Goal: Check status: Check status

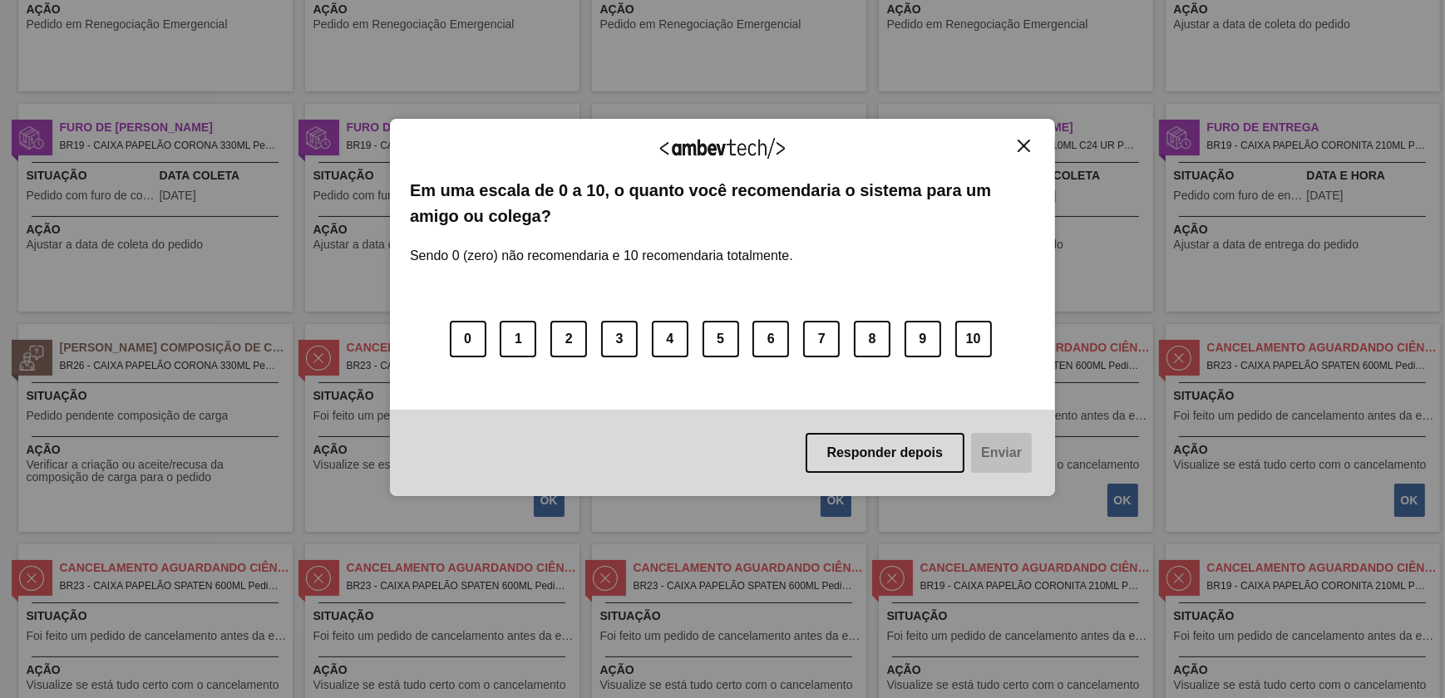
scroll to position [302, 0]
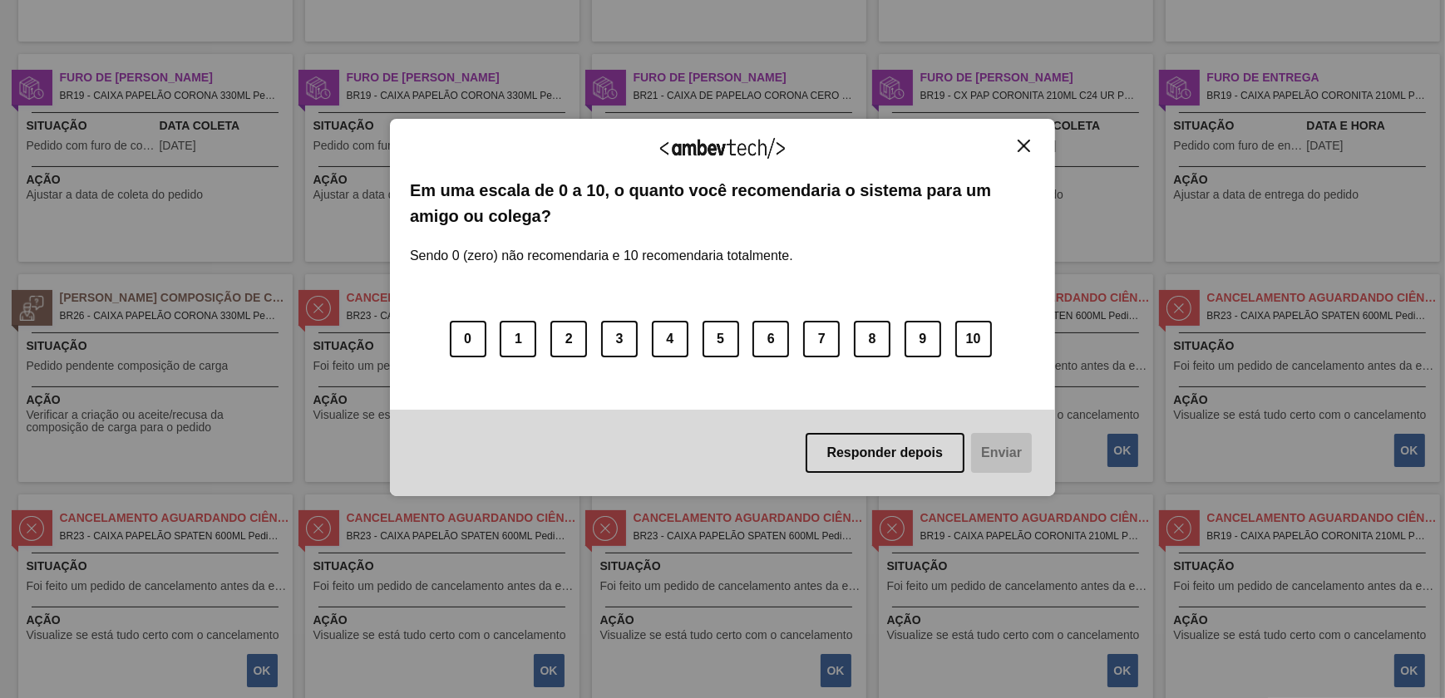
click at [1023, 142] on img "Close" at bounding box center [1023, 146] width 12 height 12
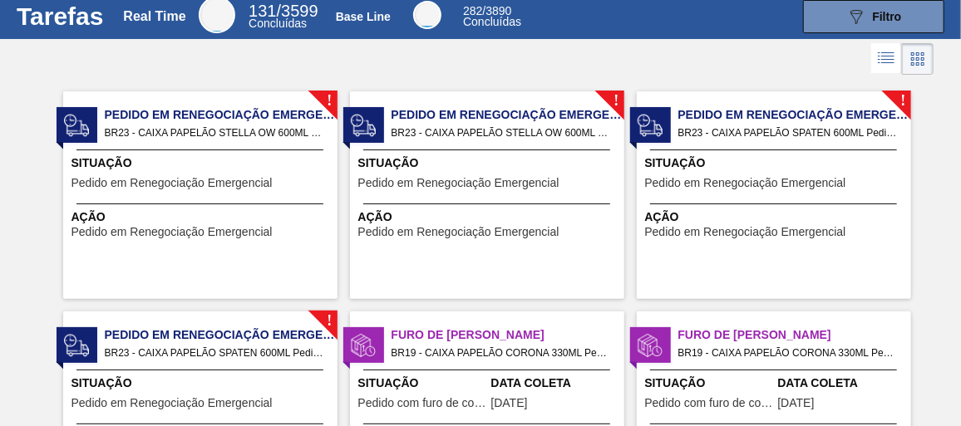
scroll to position [0, 0]
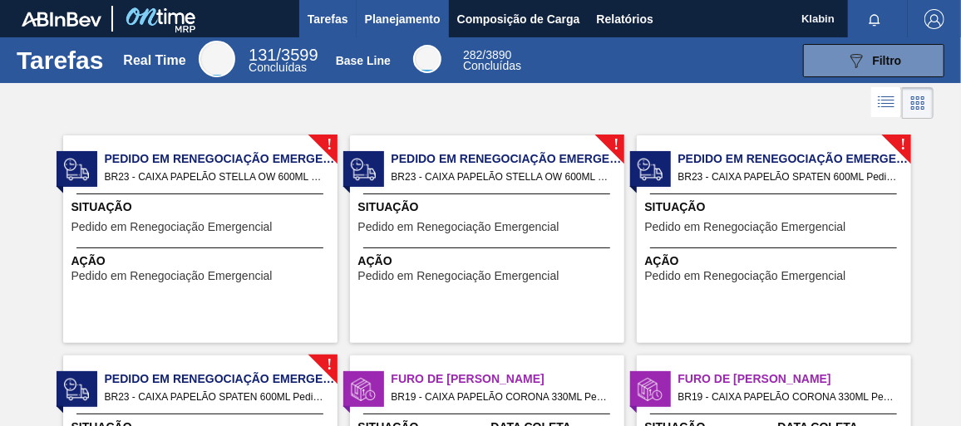
click at [396, 17] on span "Planejamento" at bounding box center [403, 19] width 76 height 20
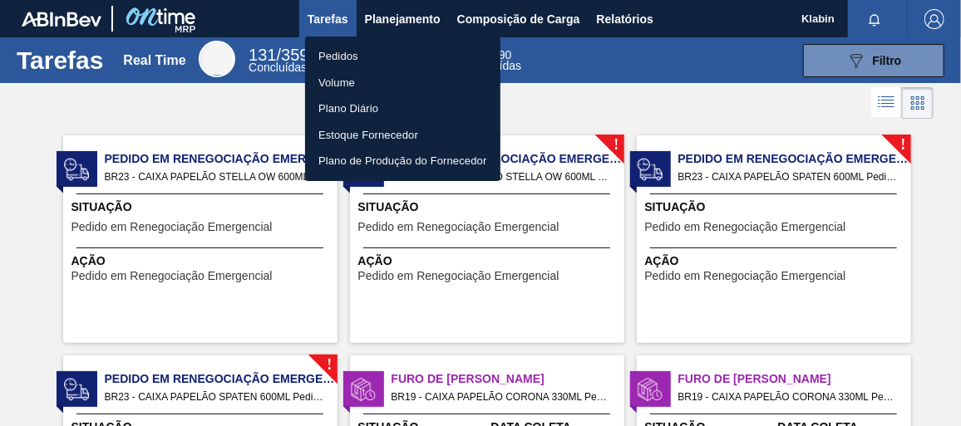
click at [362, 53] on li "Pedidos" at bounding box center [402, 56] width 195 height 27
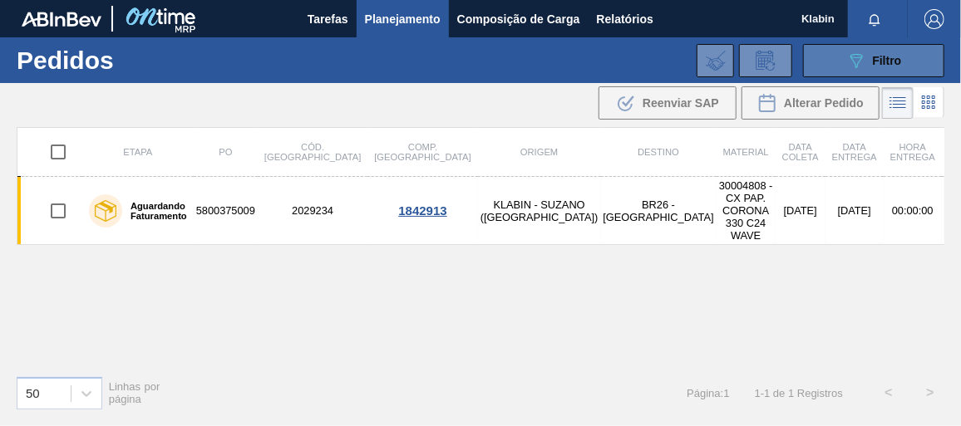
click at [879, 56] on span "Filtro" at bounding box center [887, 60] width 29 height 13
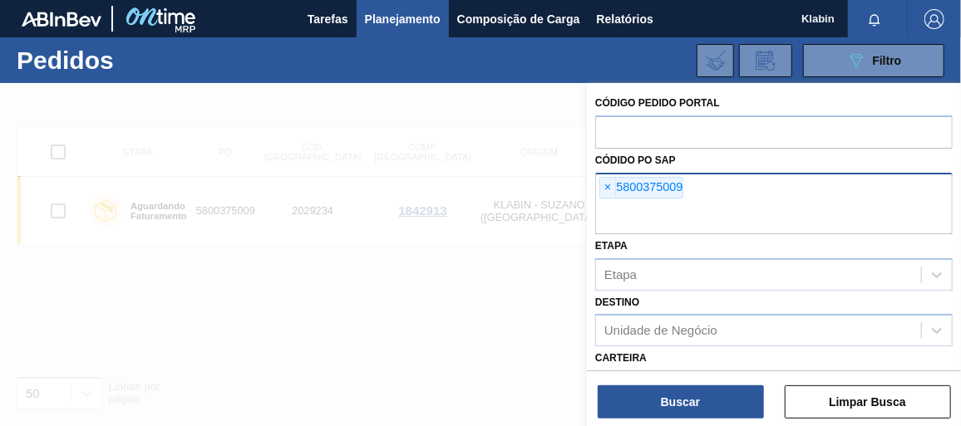
click at [610, 181] on span "×" at bounding box center [608, 188] width 16 height 20
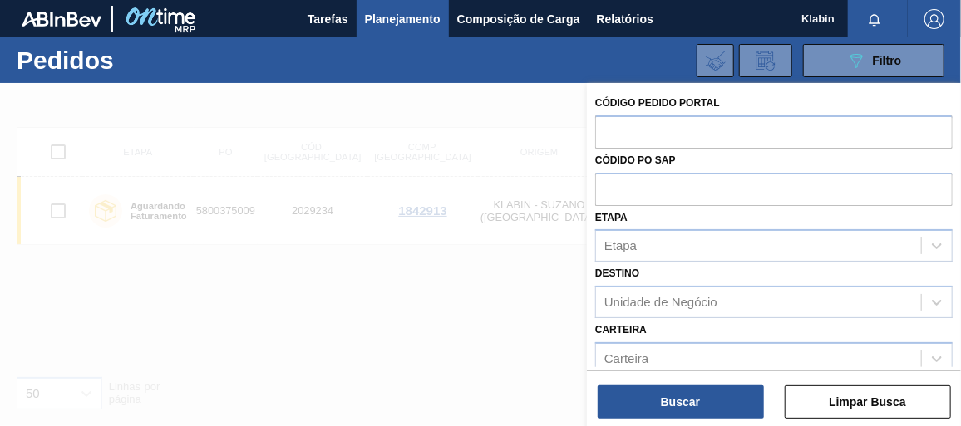
click at [479, 311] on div at bounding box center [480, 296] width 961 height 426
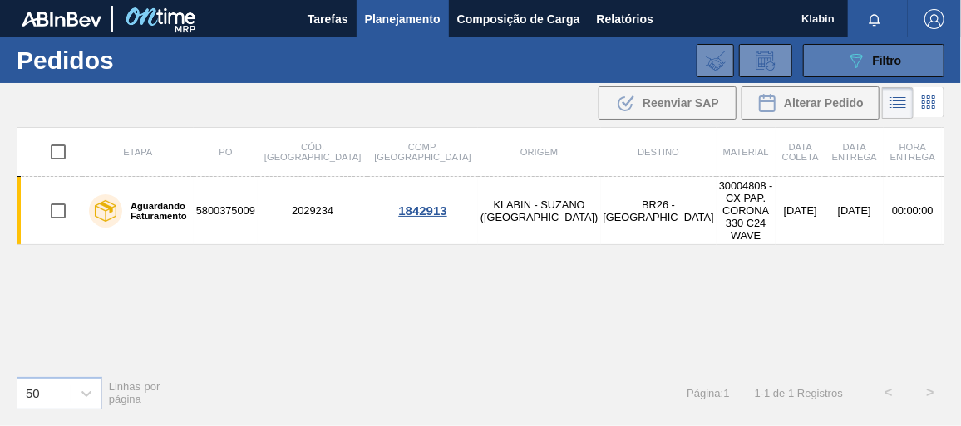
click at [872, 66] on div "089F7B8B-B2A5-4AFE-B5C0-19BA573D28AC Filtro" at bounding box center [874, 61] width 56 height 20
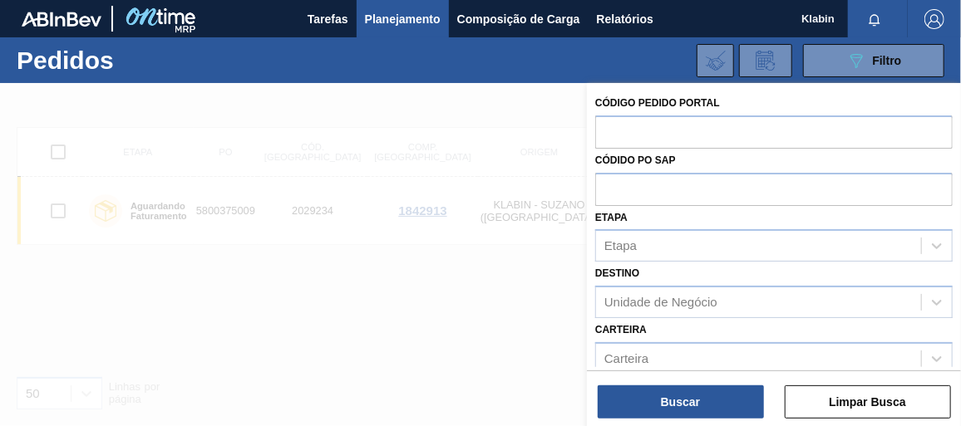
click at [425, 271] on div at bounding box center [480, 296] width 961 height 426
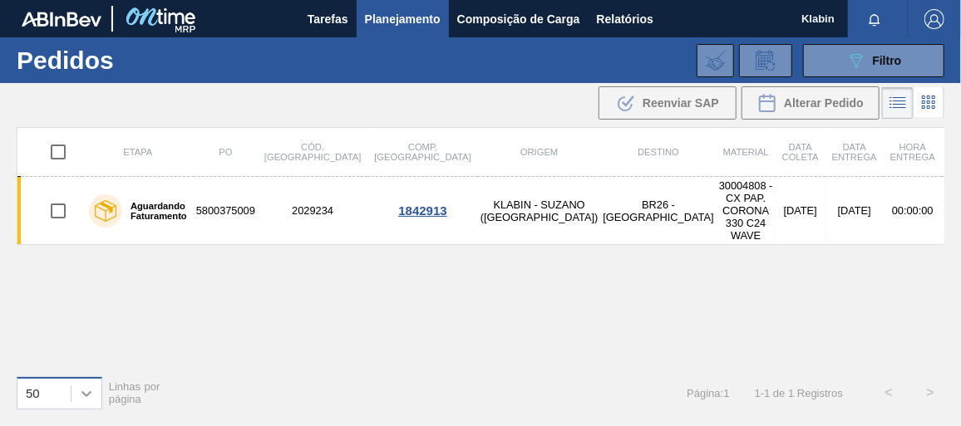
click at [89, 390] on icon at bounding box center [86, 394] width 17 height 17
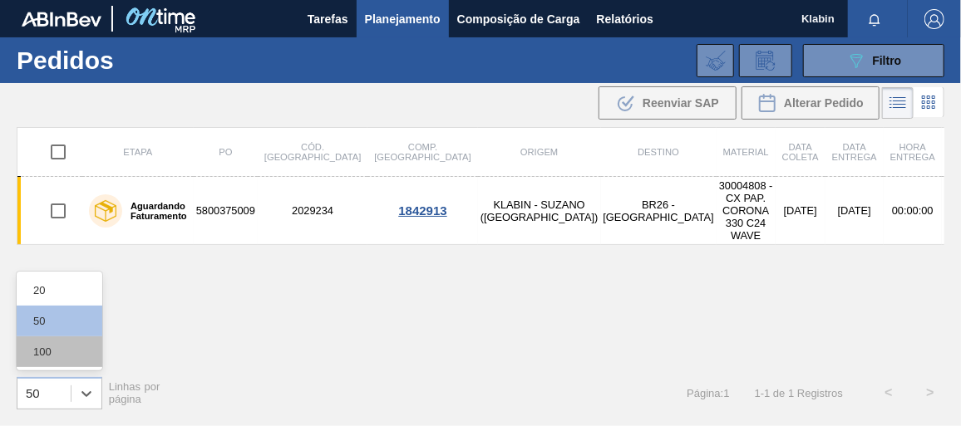
click at [69, 345] on div "100" at bounding box center [60, 352] width 86 height 31
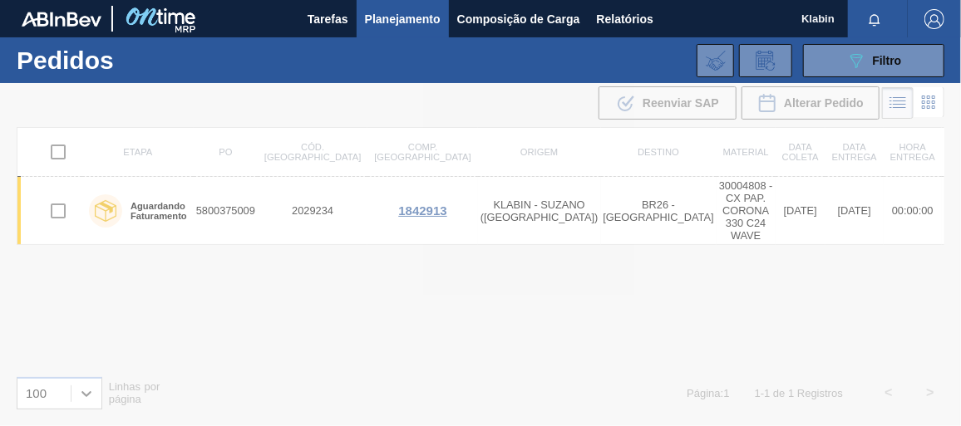
click at [80, 393] on div at bounding box center [480, 254] width 961 height 343
drag, startPoint x: 76, startPoint y: 402, endPoint x: 86, endPoint y: 395, distance: 12.5
click at [76, 401] on div at bounding box center [480, 254] width 961 height 343
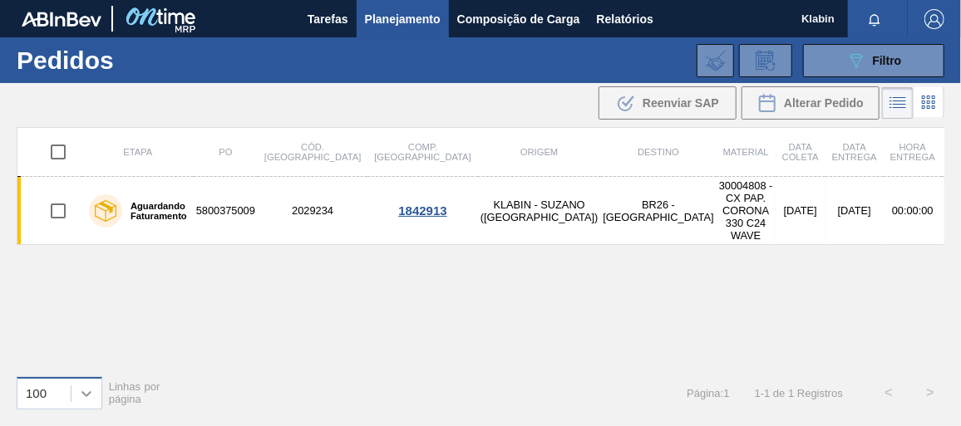
drag, startPoint x: 87, startPoint y: 392, endPoint x: 74, endPoint y: 388, distance: 13.9
click at [82, 391] on icon at bounding box center [86, 394] width 10 height 6
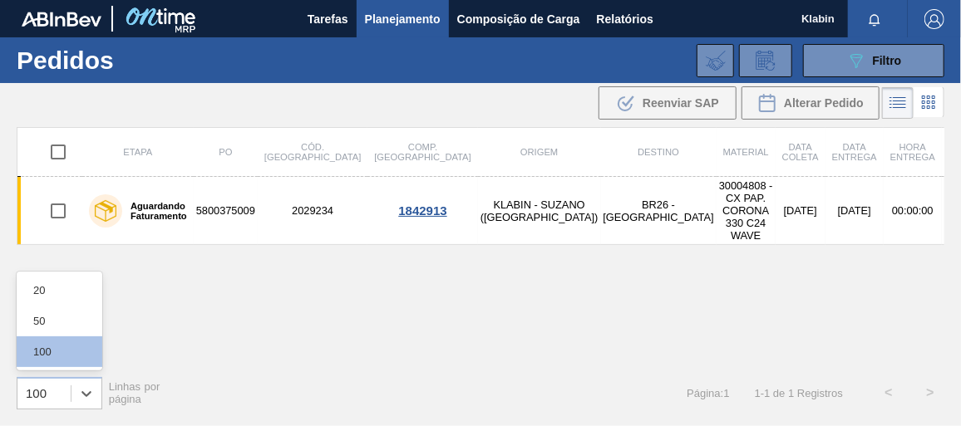
click at [52, 326] on div "50" at bounding box center [60, 321] width 86 height 31
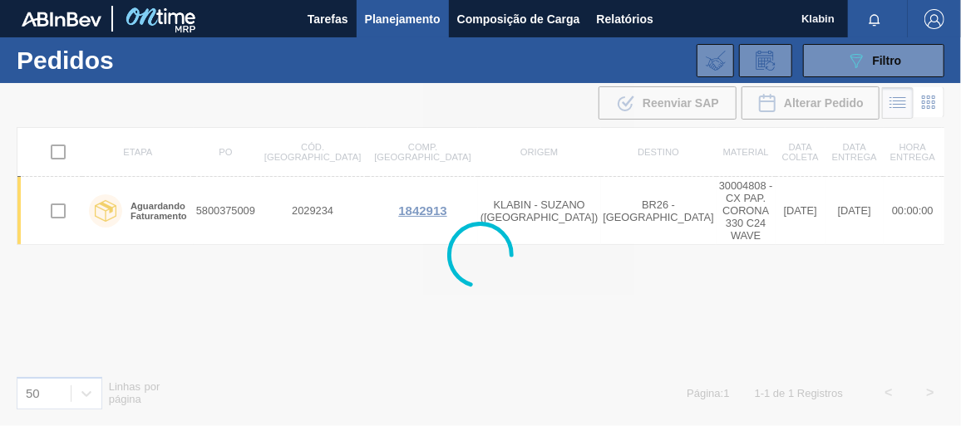
drag, startPoint x: 489, startPoint y: 343, endPoint x: 504, endPoint y: 313, distance: 33.5
click at [490, 339] on div at bounding box center [480, 254] width 961 height 343
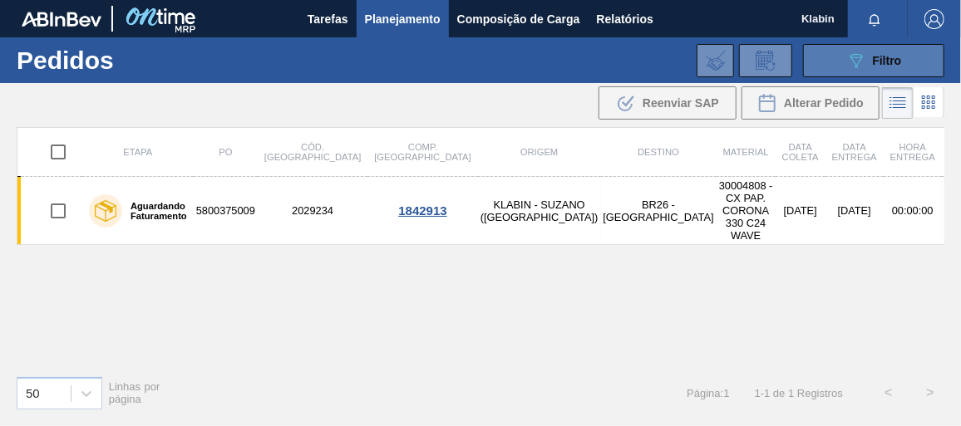
click at [893, 49] on button "089F7B8B-B2A5-4AFE-B5C0-19BA573D28AC Filtro" at bounding box center [873, 60] width 141 height 33
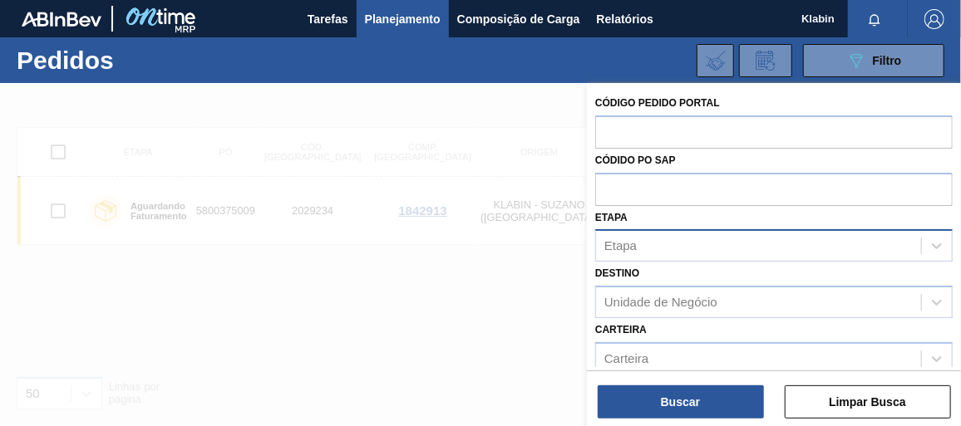
click at [700, 247] on div "Etapa" at bounding box center [758, 246] width 325 height 24
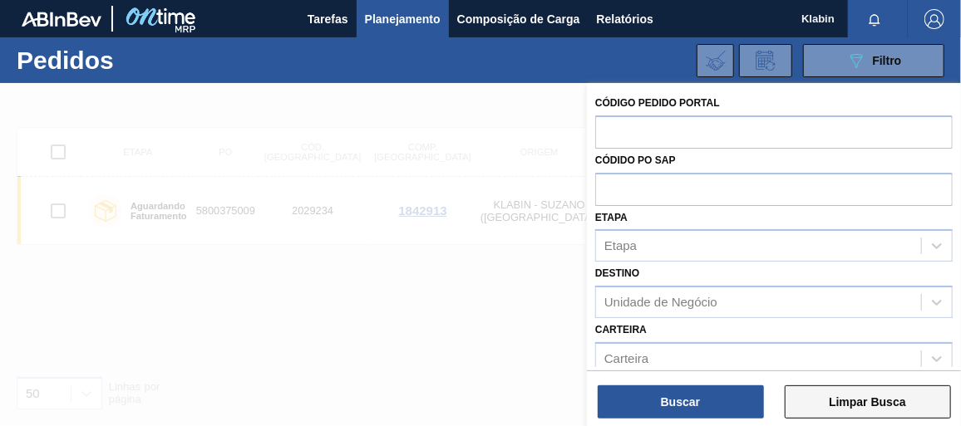
click at [869, 394] on button "Limpar Busca" at bounding box center [868, 402] width 166 height 33
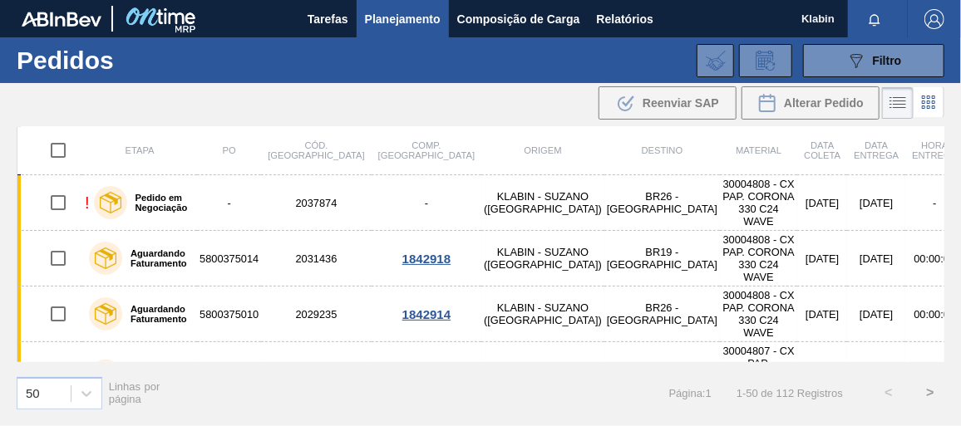
scroll to position [2406, 0]
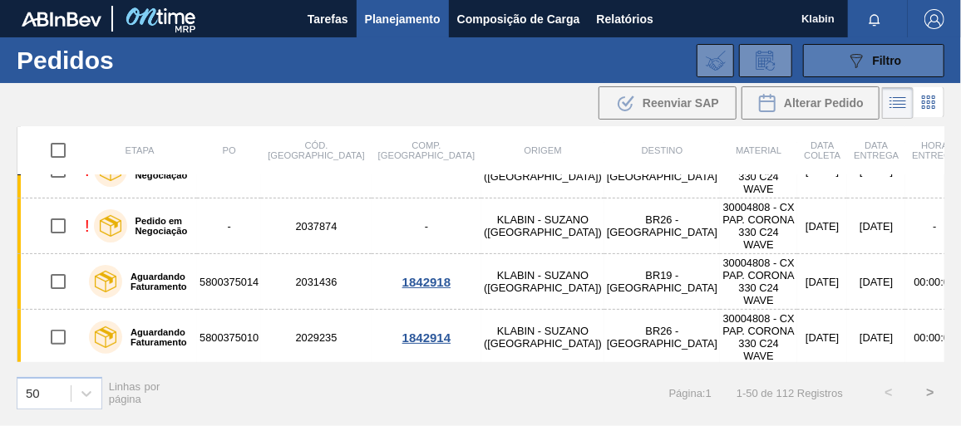
click at [837, 60] on button "089F7B8B-B2A5-4AFE-B5C0-19BA573D28AC Filtro" at bounding box center [873, 60] width 141 height 33
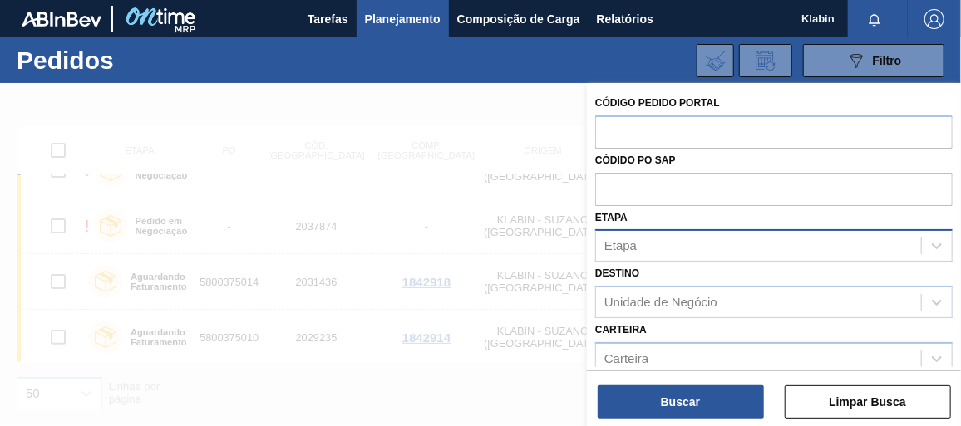
click at [873, 235] on div "Etapa" at bounding box center [758, 246] width 325 height 24
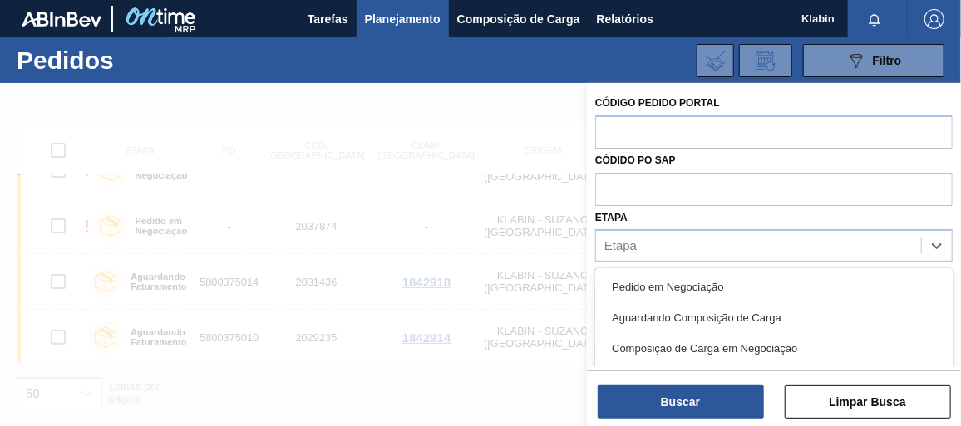
click at [663, 283] on div "Pedido em Negociação" at bounding box center [773, 287] width 357 height 31
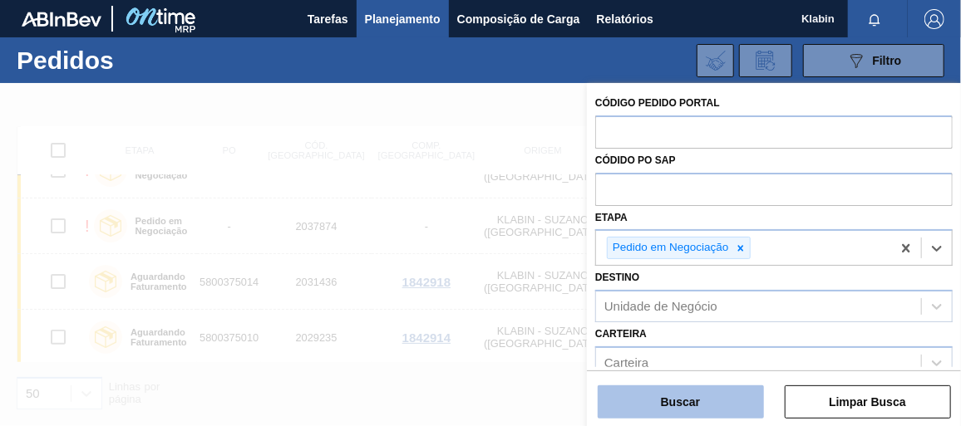
click at [692, 397] on button "Buscar" at bounding box center [681, 402] width 166 height 33
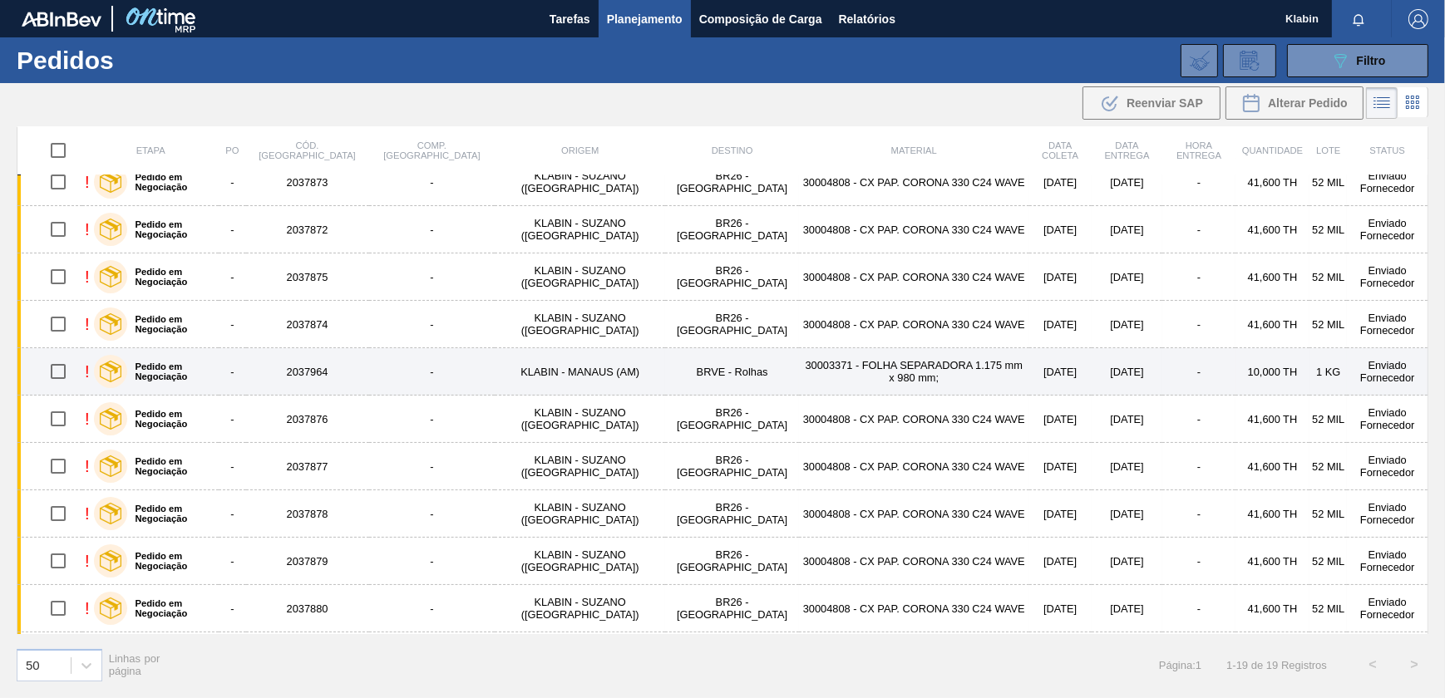
scroll to position [0, 0]
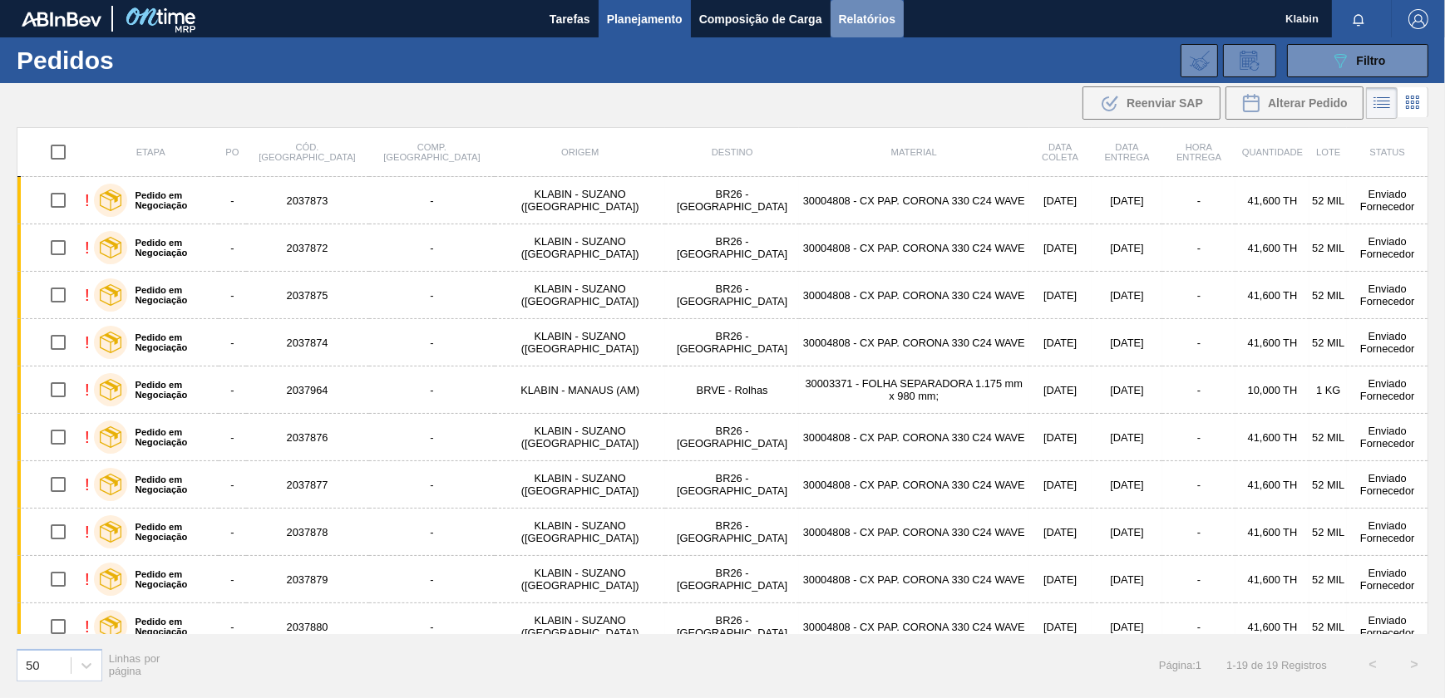
click at [859, 16] on span "Relatórios" at bounding box center [867, 19] width 57 height 20
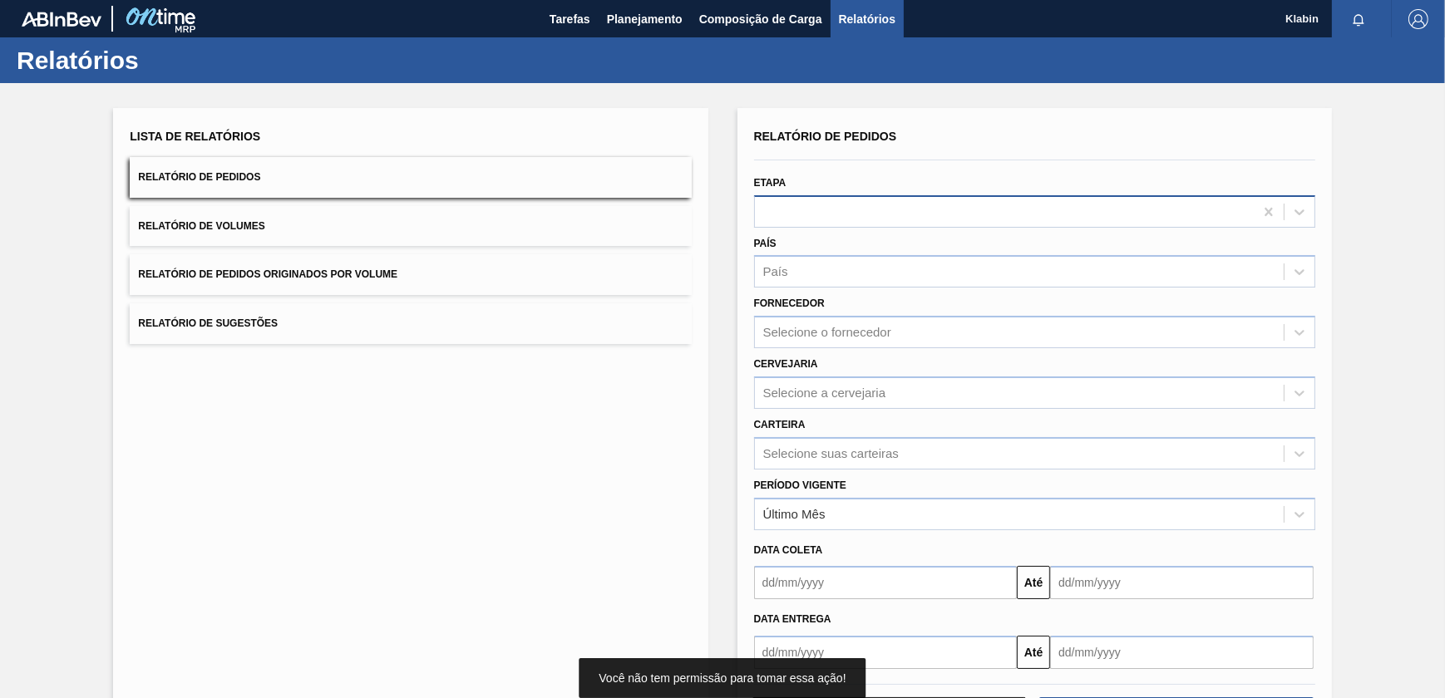
click at [905, 206] on div at bounding box center [1004, 211] width 499 height 24
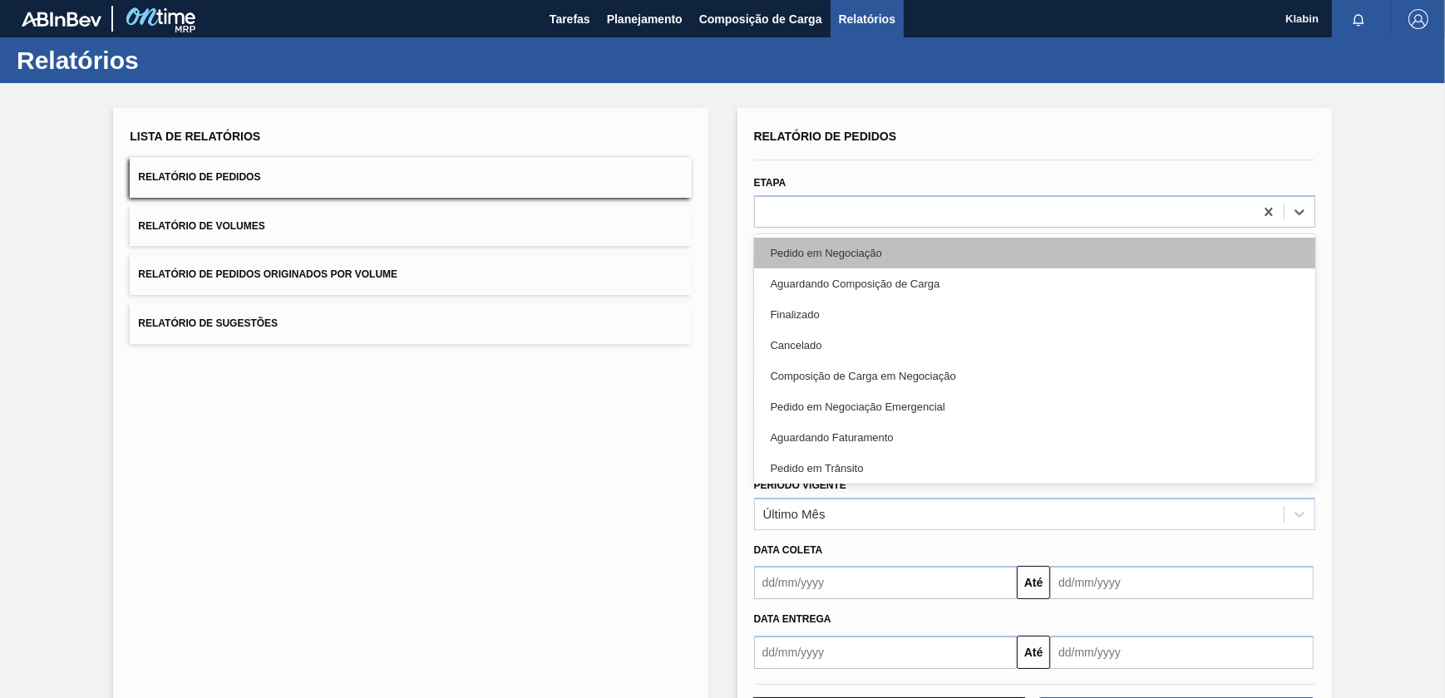
click at [869, 254] on div "Pedido em Negociação" at bounding box center [1034, 253] width 561 height 31
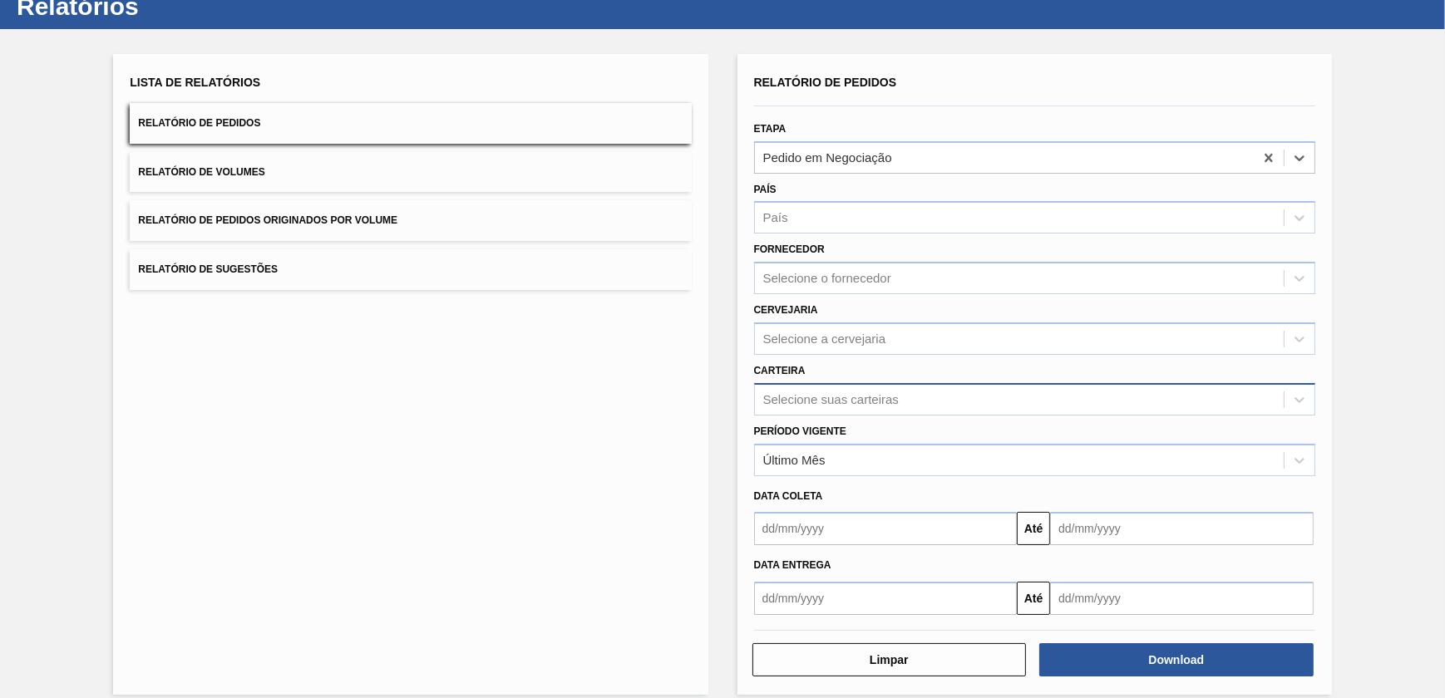
scroll to position [70, 0]
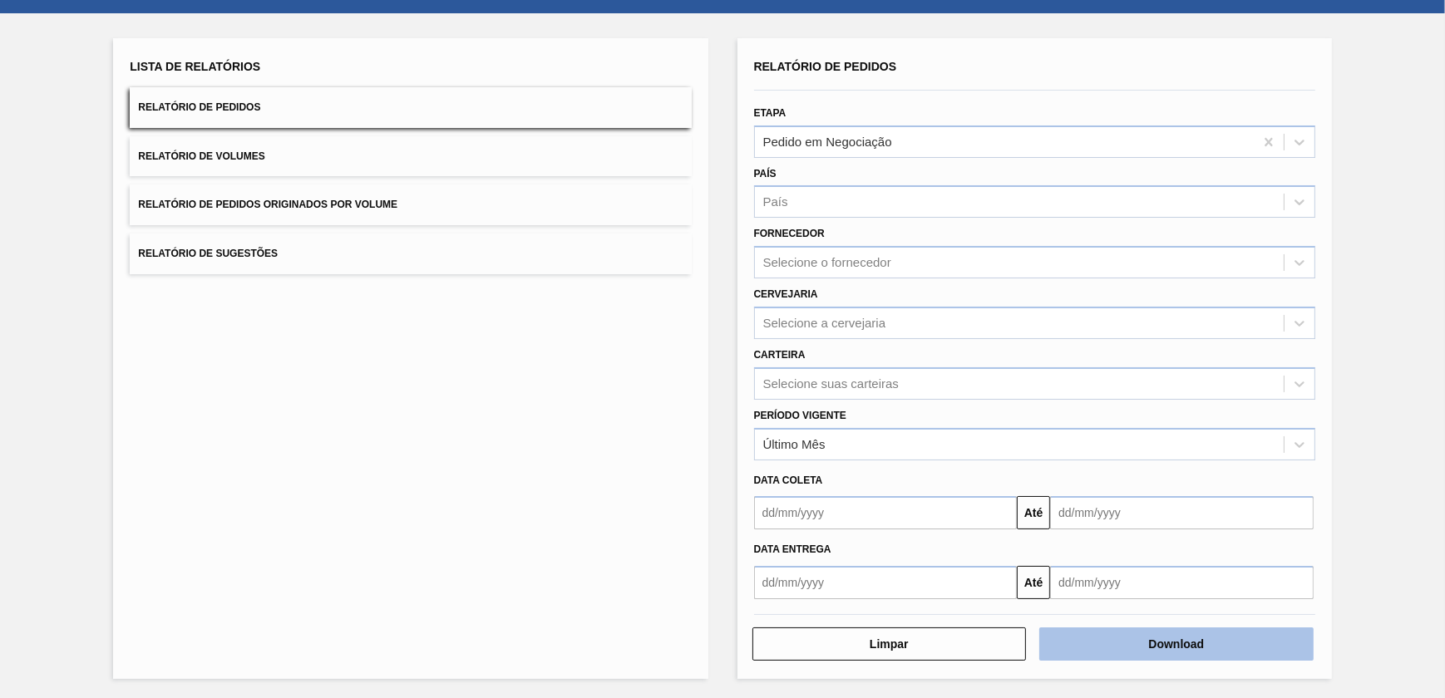
click at [1155, 640] on button "Download" at bounding box center [1176, 644] width 274 height 33
click at [1428, 150] on div "Lista de Relatórios Relatório de Pedidos Relatório de Volumes Relatório de Pedi…" at bounding box center [722, 356] width 1445 height 687
